Goal: Check status

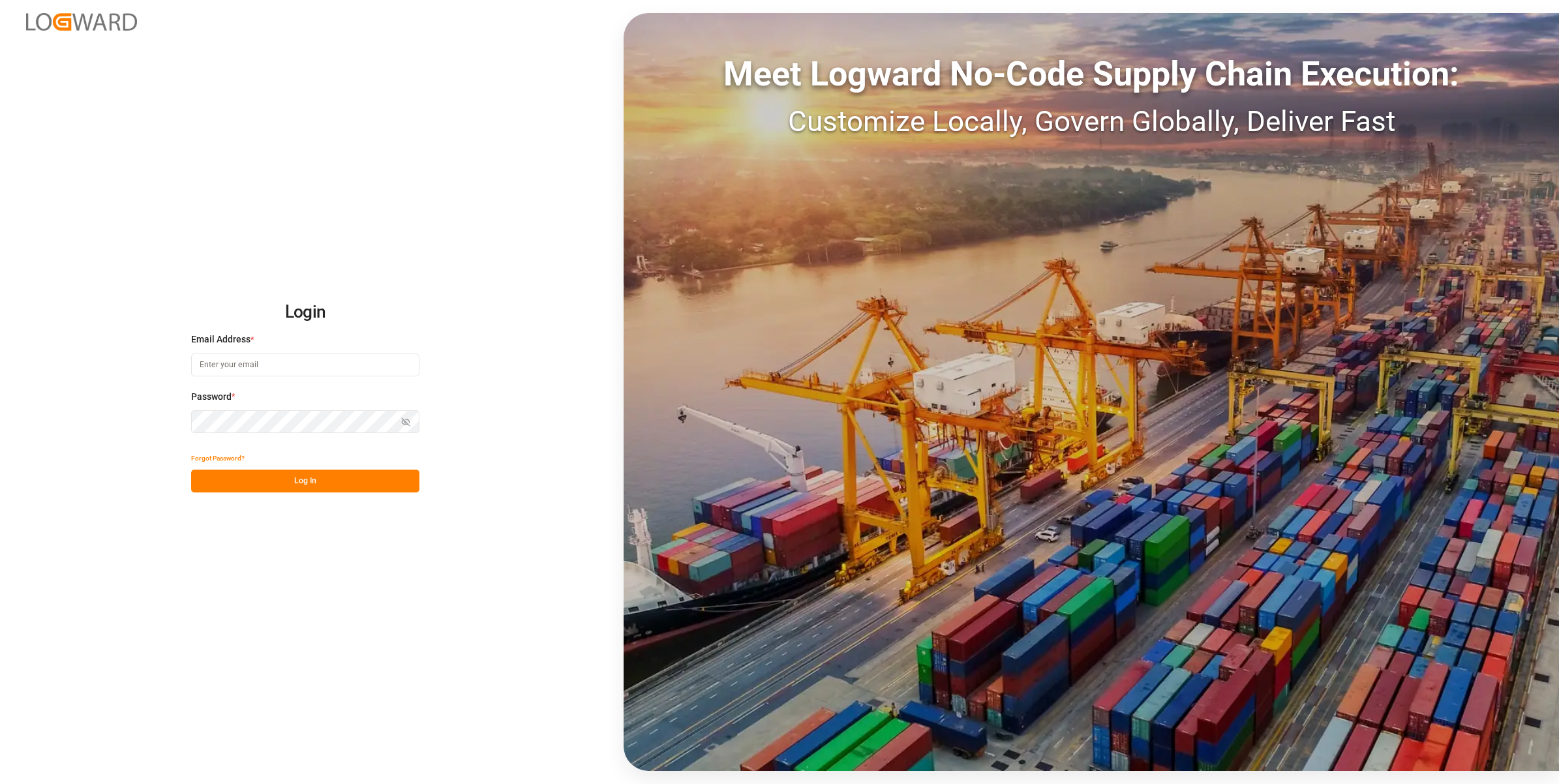
type input "[EMAIL_ADDRESS][DOMAIN_NAME]"
click at [268, 362] on input "[EMAIL_ADDRESS][DOMAIN_NAME]" at bounding box center [305, 365] width 228 height 23
click at [366, 483] on button "Log In" at bounding box center [305, 481] width 228 height 23
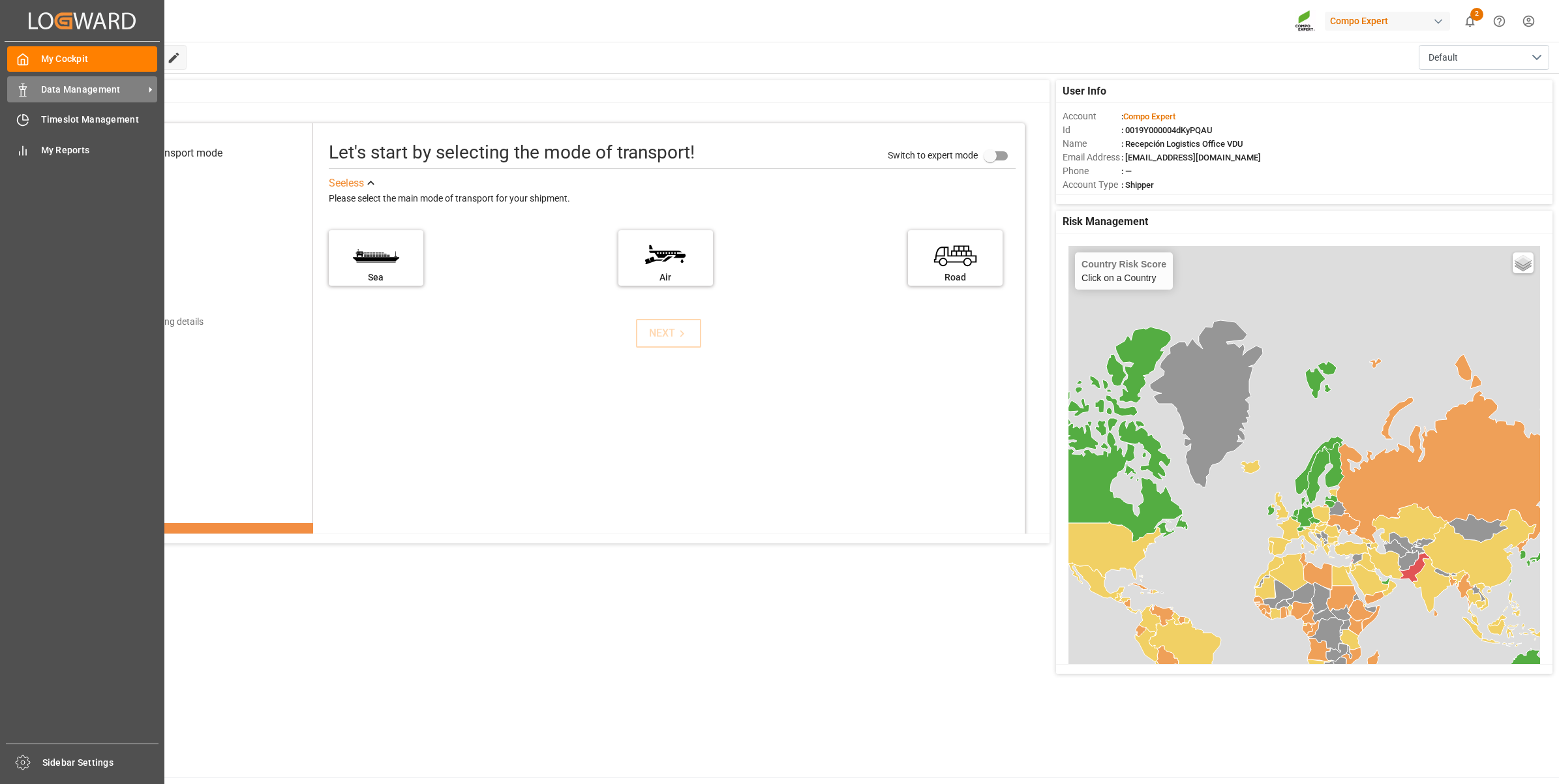
click at [36, 85] on div "Data Management Data Management" at bounding box center [83, 89] width 150 height 25
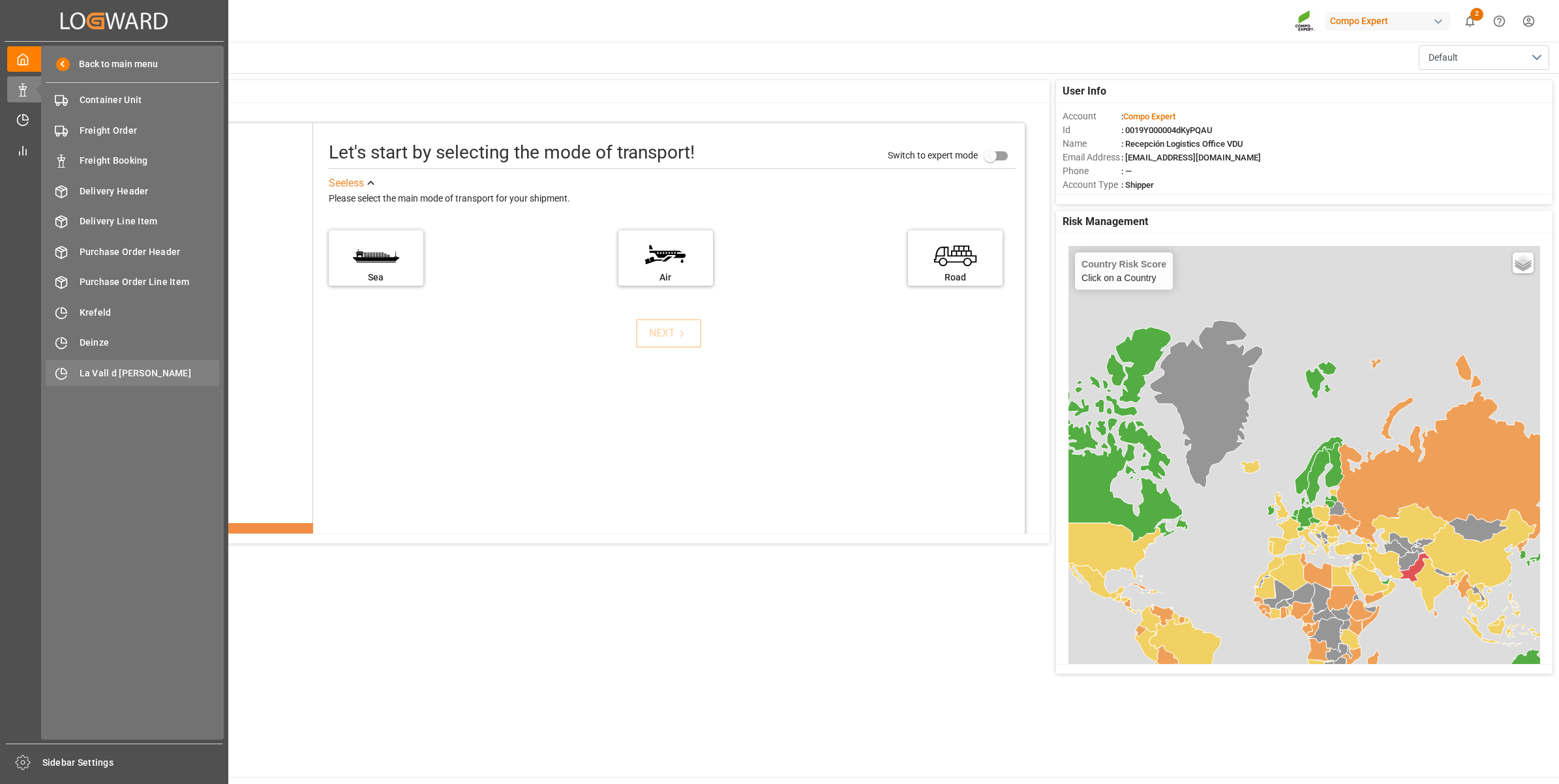
click at [124, 368] on span "La Vall d [PERSON_NAME]" at bounding box center [149, 373] width 140 height 13
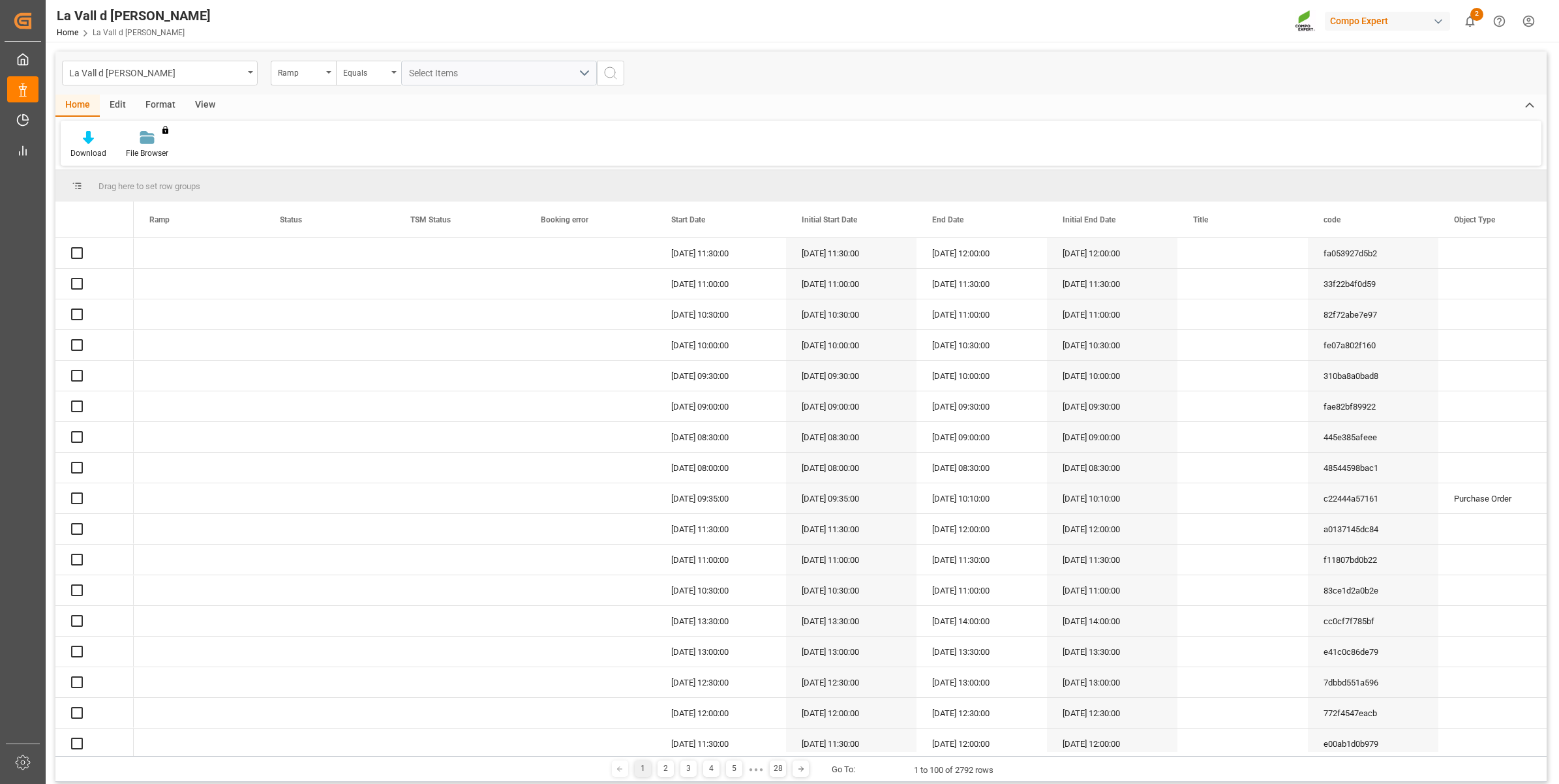
click at [204, 105] on div "View" at bounding box center [205, 105] width 40 height 22
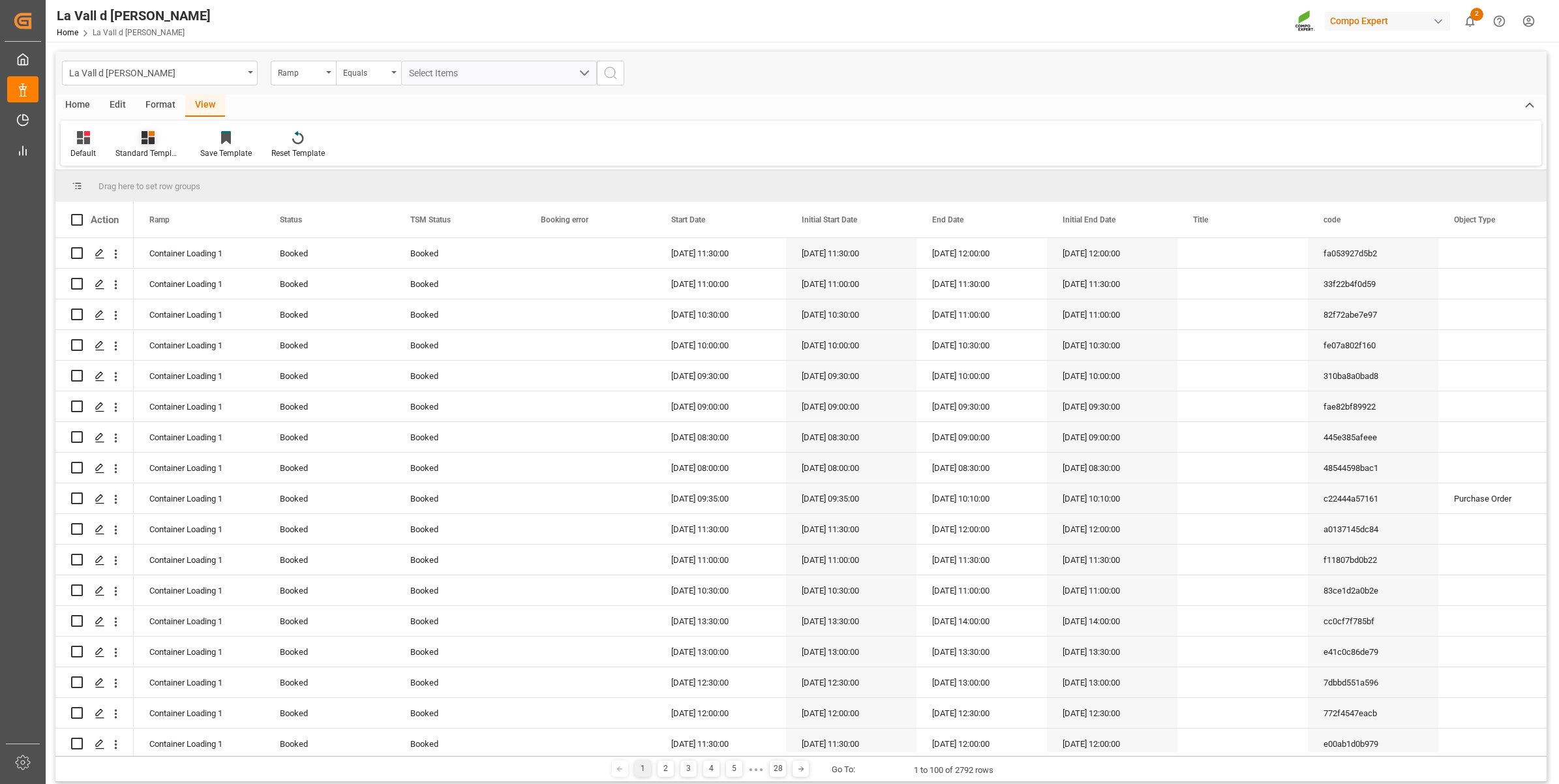
click at [158, 135] on div at bounding box center [147, 137] width 65 height 13
click at [190, 184] on div "VDU Overview Carretileros" at bounding box center [183, 184] width 115 height 13
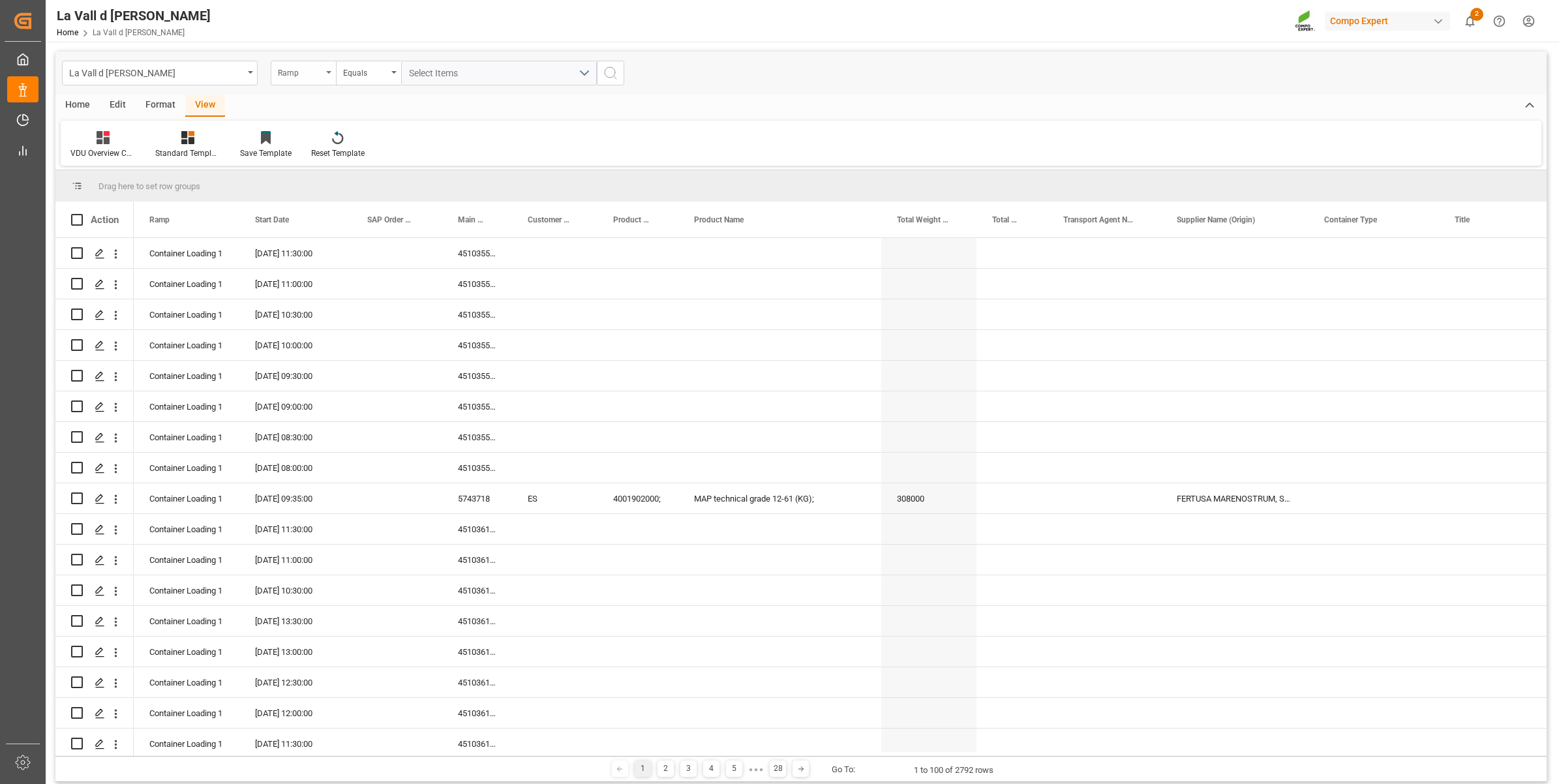
click at [296, 70] on div "Ramp" at bounding box center [300, 72] width 45 height 15
drag, startPoint x: 302, startPoint y: 245, endPoint x: 331, endPoint y: 164, distance: 86.0
click at [302, 244] on div "Start Date" at bounding box center [368, 243] width 195 height 28
click at [348, 72] on div "Equals" at bounding box center [365, 72] width 45 height 15
click at [373, 242] on div "In range" at bounding box center [434, 243] width 195 height 28
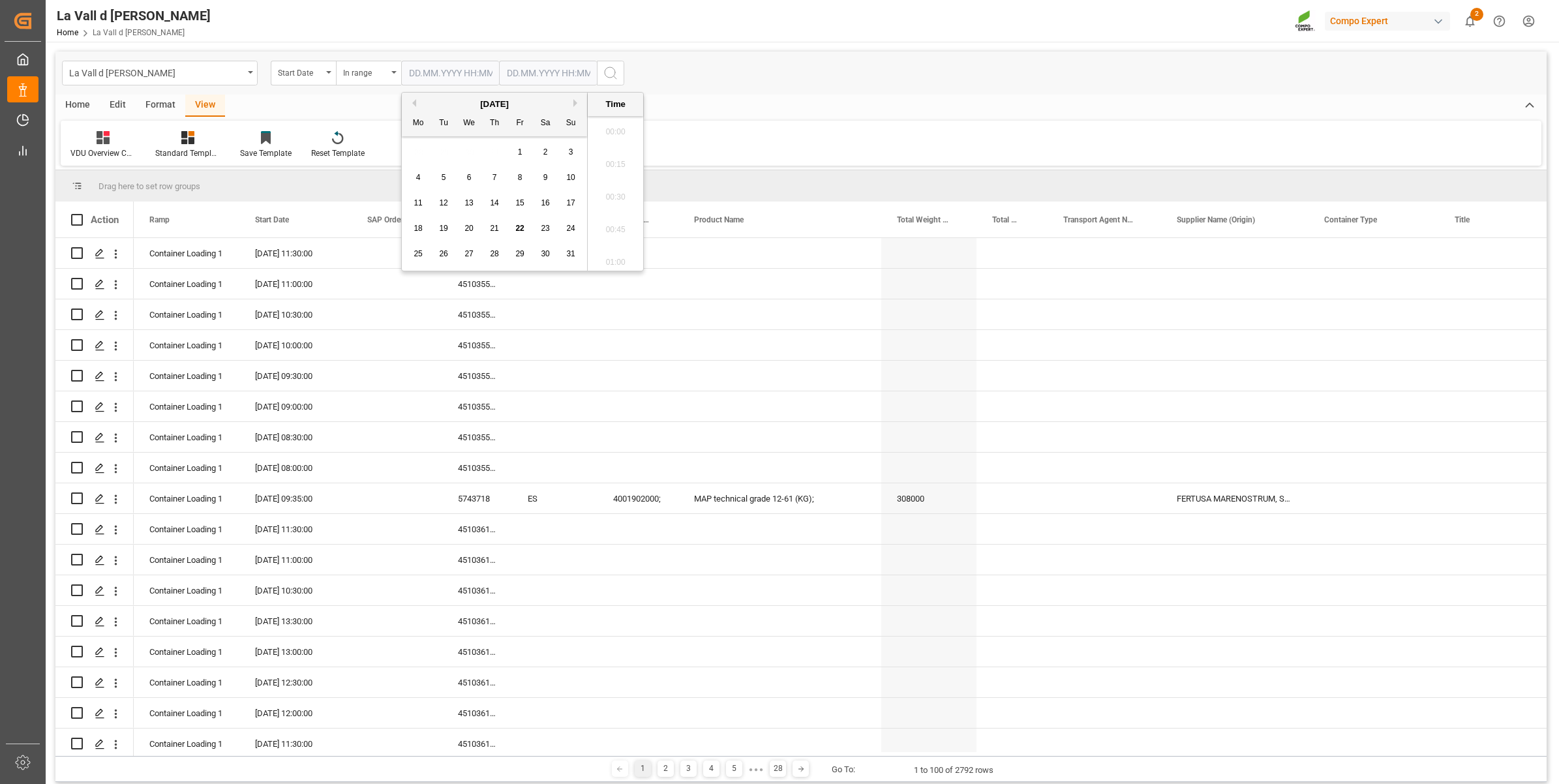
click at [439, 76] on input "text" at bounding box center [450, 72] width 98 height 24
click at [419, 255] on span "25" at bounding box center [418, 253] width 8 height 9
type input "[DATE] 00:00"
click at [499, 65] on input "text" at bounding box center [450, 72] width 98 height 24
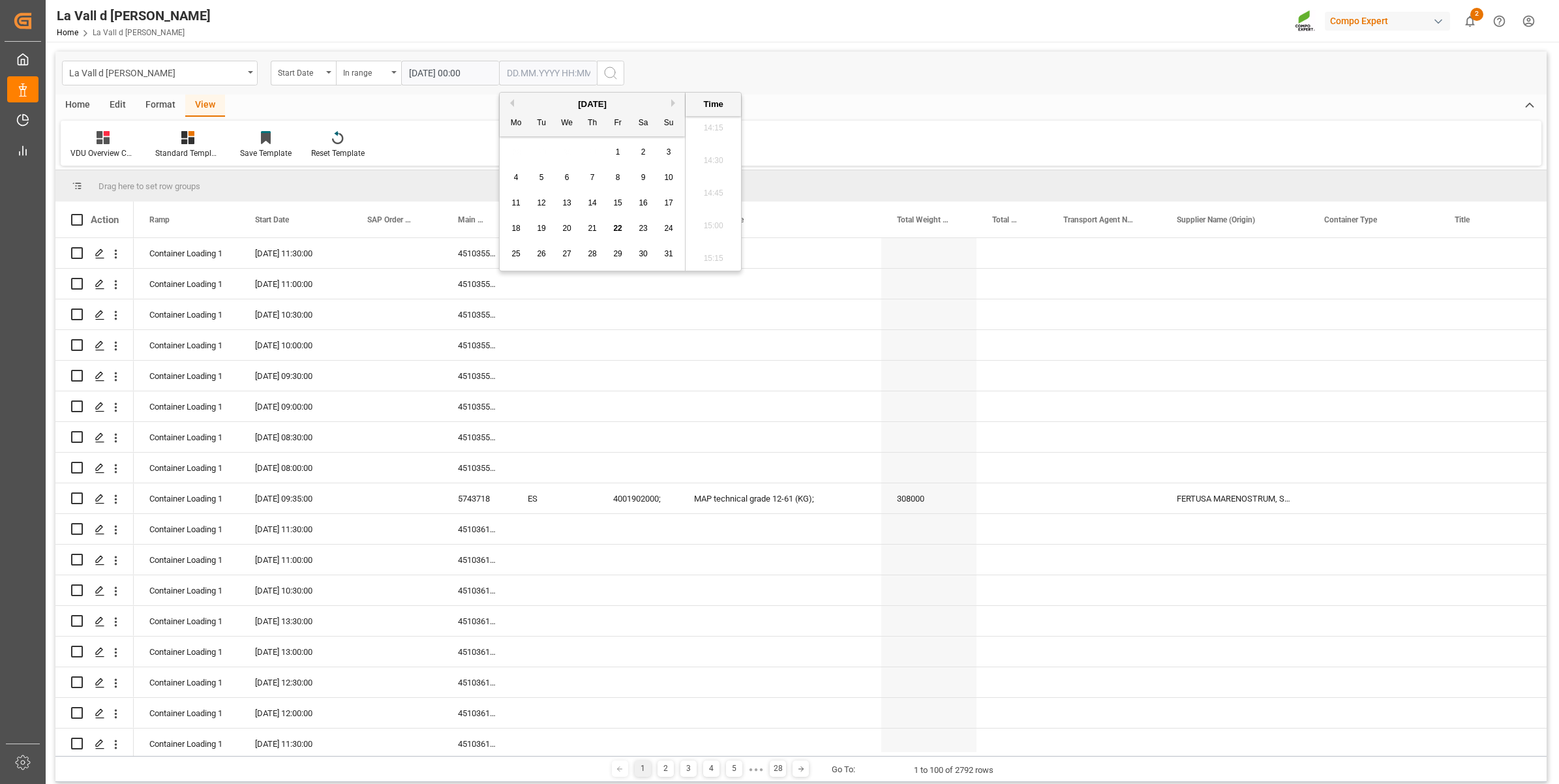
click at [514, 253] on span "25" at bounding box center [515, 253] width 8 height 9
type input "[DATE] 00:00"
click at [614, 79] on icon "search button" at bounding box center [610, 72] width 16 height 16
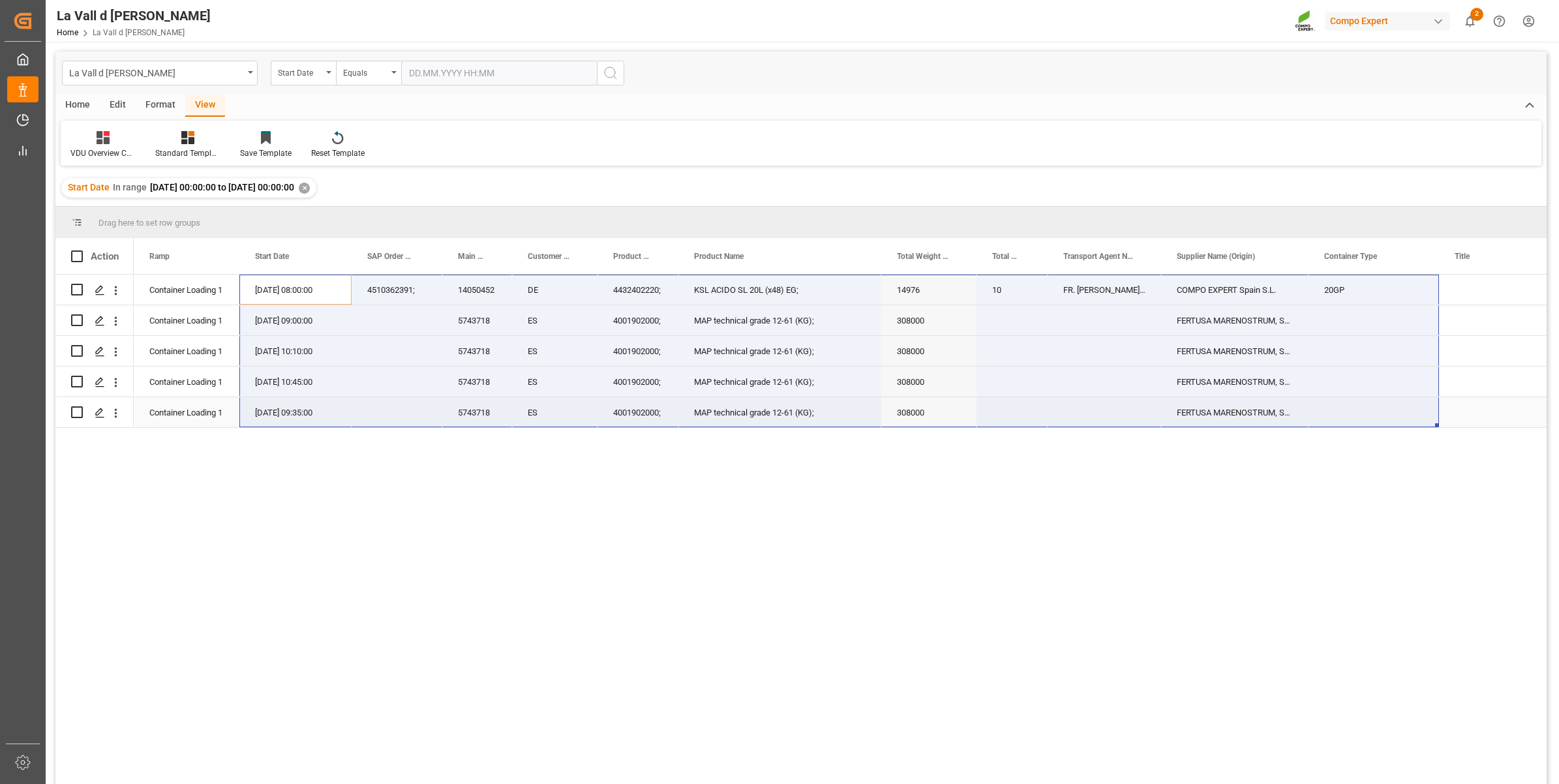
drag, startPoint x: 259, startPoint y: 285, endPoint x: 1331, endPoint y: 400, distance: 1078.2
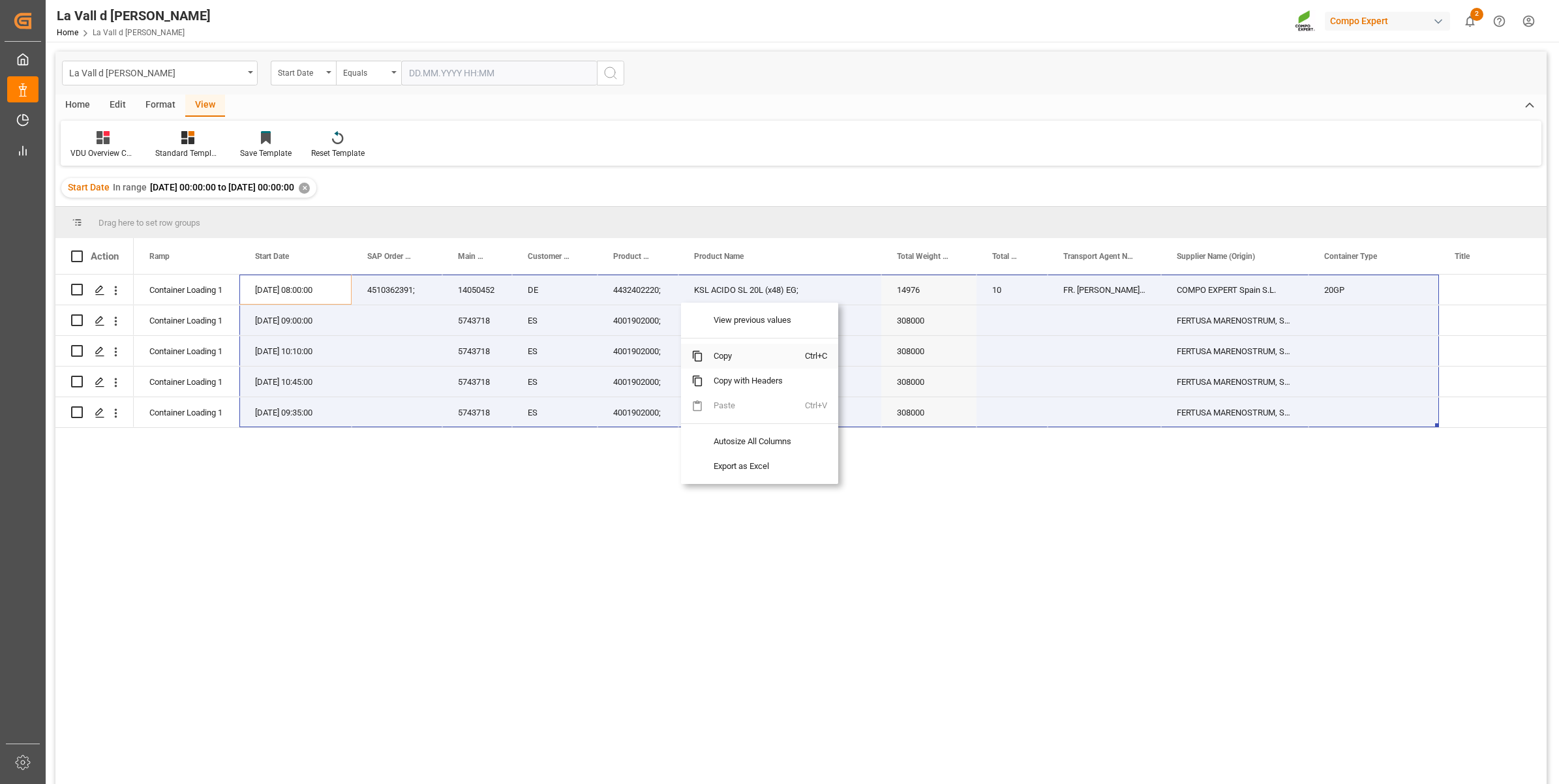
click at [714, 352] on span "Copy" at bounding box center [754, 355] width 102 height 24
